Goal: Task Accomplishment & Management: Manage account settings

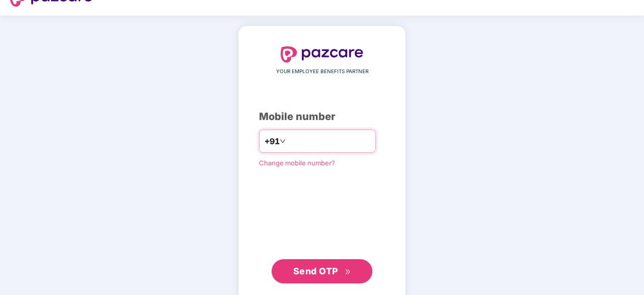
scroll to position [38, 0]
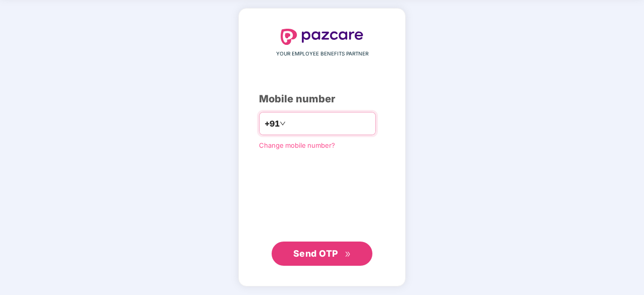
click at [291, 116] on input "number" at bounding box center [329, 123] width 83 height 16
type input "**********"
click at [304, 248] on span "Send OTP" at bounding box center [315, 253] width 45 height 11
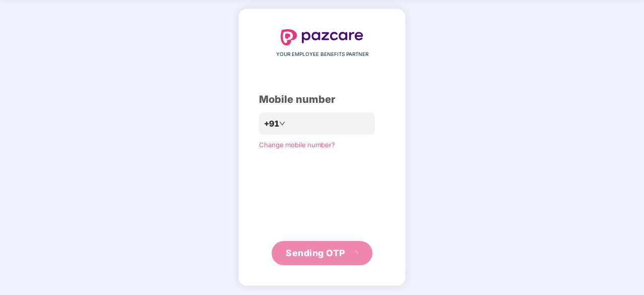
scroll to position [33, 0]
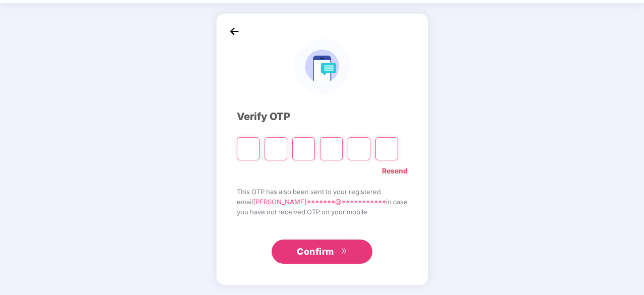
type input "*"
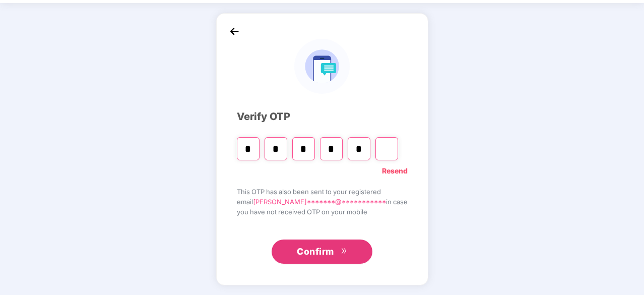
type input "*"
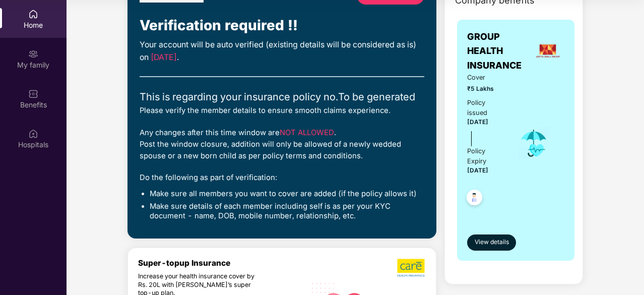
scroll to position [57, 0]
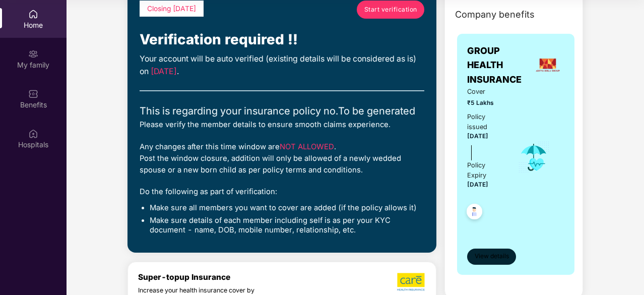
click at [505, 251] on span "View details" at bounding box center [492, 256] width 34 height 10
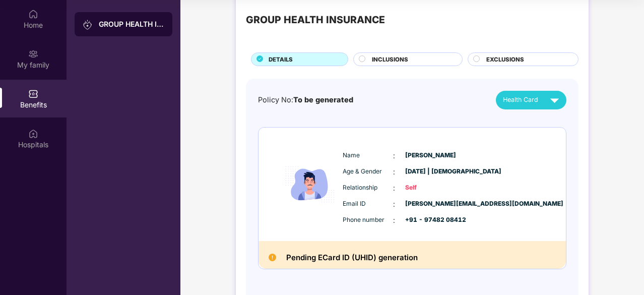
scroll to position [0, 0]
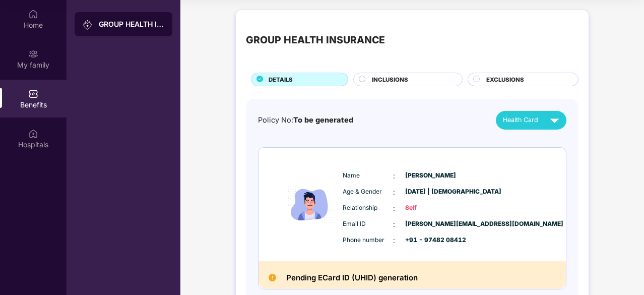
click at [413, 80] on div "INCLUSIONS" at bounding box center [412, 80] width 90 height 11
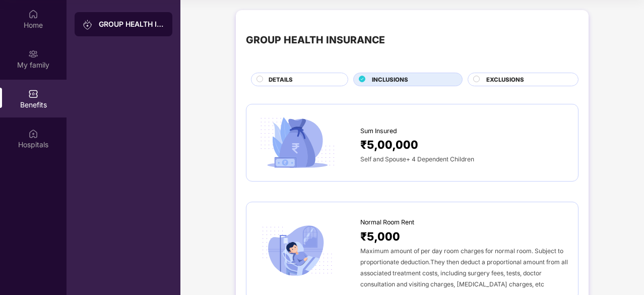
click at [525, 81] on div "EXCLUSIONS" at bounding box center [527, 80] width 92 height 11
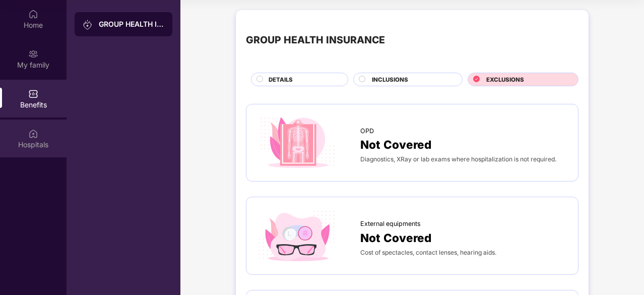
click at [31, 145] on div "Hospitals" at bounding box center [33, 145] width 67 height 10
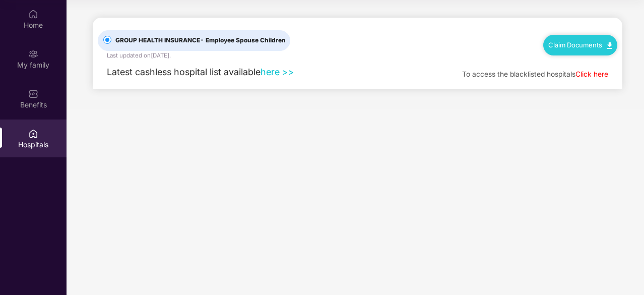
click at [275, 72] on link "here >>" at bounding box center [277, 72] width 34 height 11
click at [37, 61] on div "My family" at bounding box center [33, 65] width 67 height 10
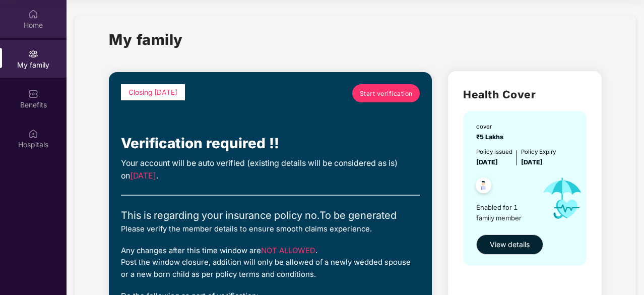
click at [32, 20] on div "Home" at bounding box center [33, 25] width 67 height 10
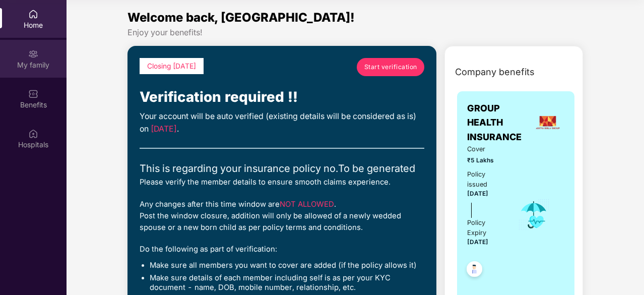
click at [33, 57] on img at bounding box center [33, 54] width 10 height 10
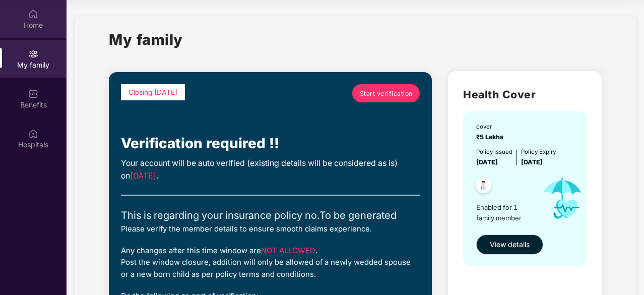
click at [29, 19] on img at bounding box center [33, 14] width 10 height 10
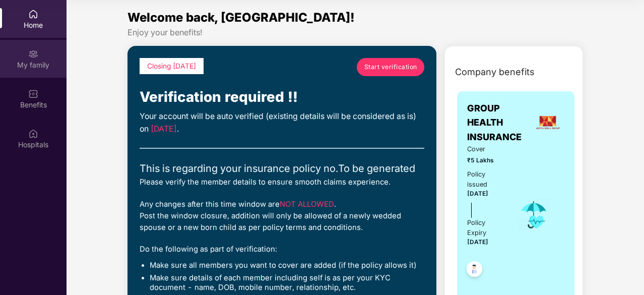
click at [28, 55] on img at bounding box center [33, 54] width 10 height 10
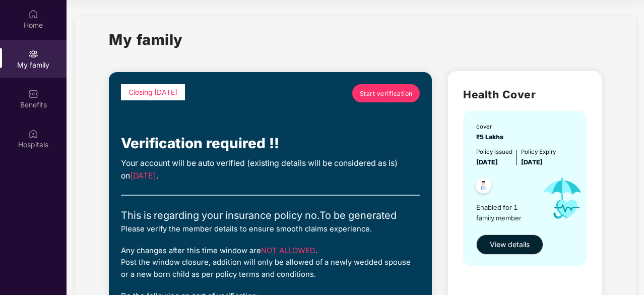
click at [385, 93] on span "Start verification" at bounding box center [386, 94] width 53 height 10
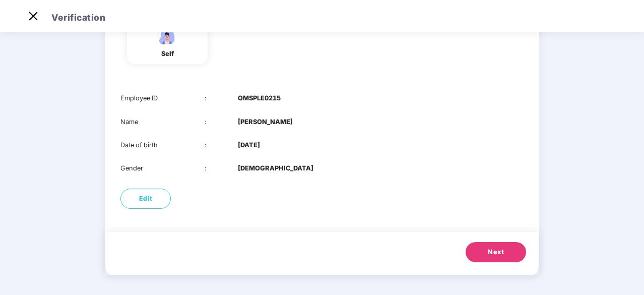
scroll to position [102, 0]
click at [495, 249] on span "Next" at bounding box center [496, 251] width 16 height 10
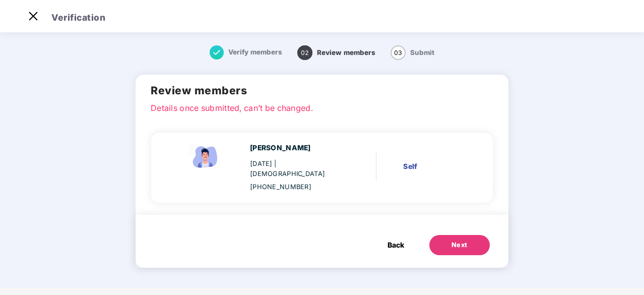
scroll to position [0, 0]
click at [468, 235] on button "Next" at bounding box center [459, 245] width 60 height 20
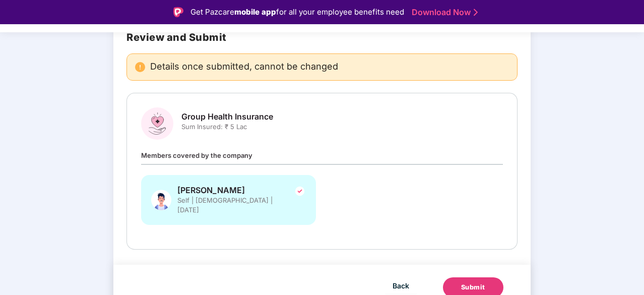
scroll to position [24, 0]
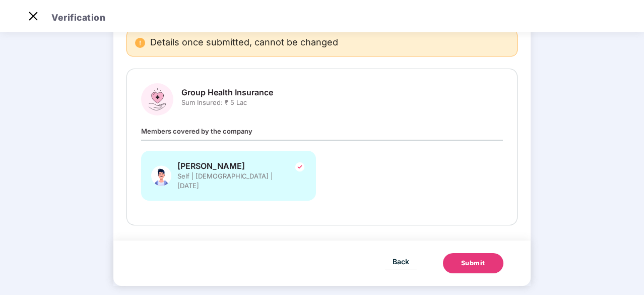
click at [473, 258] on div "Submit" at bounding box center [473, 263] width 24 height 10
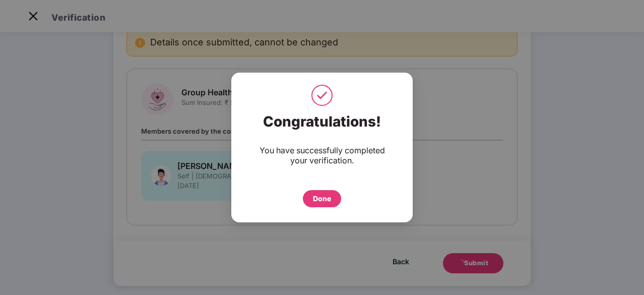
click at [326, 195] on div "Done" at bounding box center [322, 198] width 18 height 11
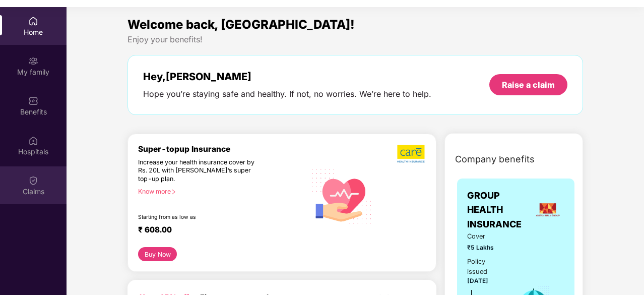
click at [43, 181] on div "Claims" at bounding box center [33, 185] width 67 height 38
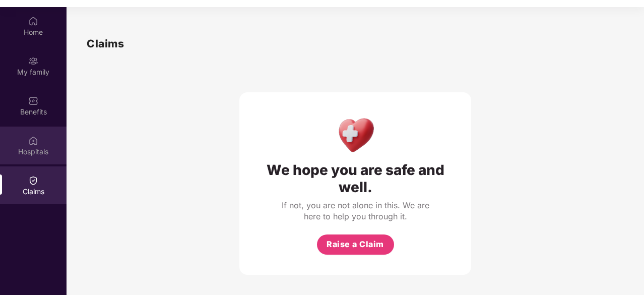
click at [37, 147] on div "Hospitals" at bounding box center [33, 152] width 67 height 10
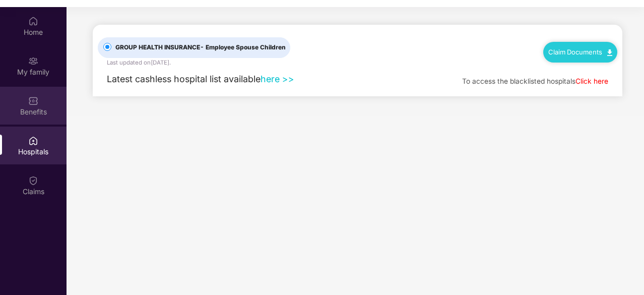
click at [39, 103] on div "Benefits" at bounding box center [33, 106] width 67 height 38
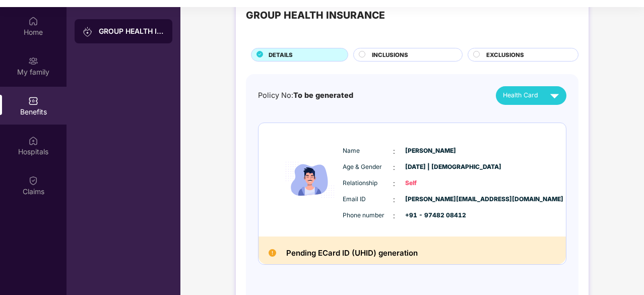
scroll to position [56, 0]
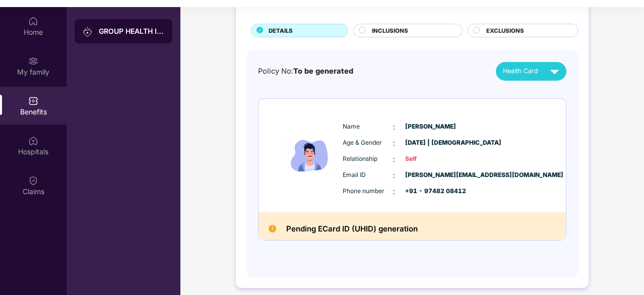
click at [313, 228] on h2 "Pending ECard ID (UHID) generation" at bounding box center [351, 228] width 131 height 13
click at [270, 230] on img at bounding box center [273, 229] width 8 height 8
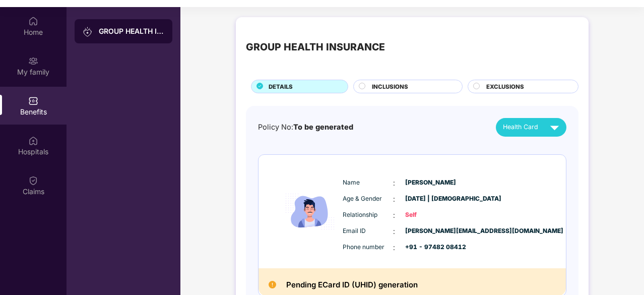
scroll to position [0, 0]
click at [553, 125] on img at bounding box center [555, 127] width 18 height 18
click at [528, 150] on div "[PERSON_NAME]" at bounding box center [527, 149] width 65 height 11
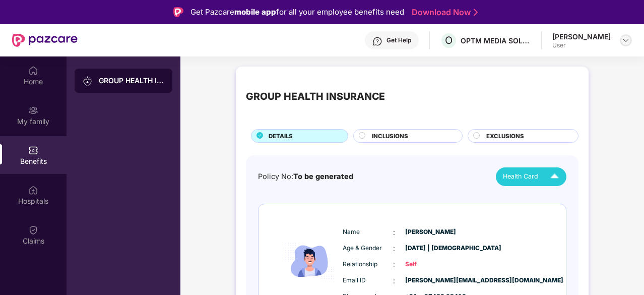
click at [627, 41] on img at bounding box center [626, 40] width 8 height 8
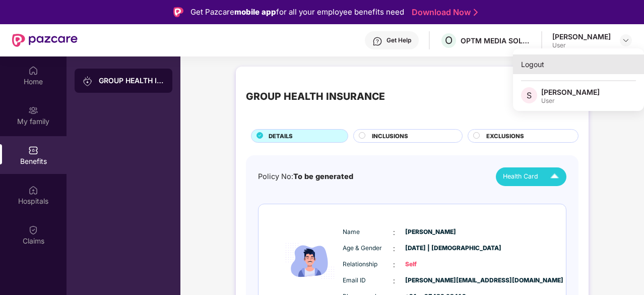
click at [535, 62] on div "Logout" at bounding box center [578, 64] width 131 height 20
